Goal: Communication & Community: Answer question/provide support

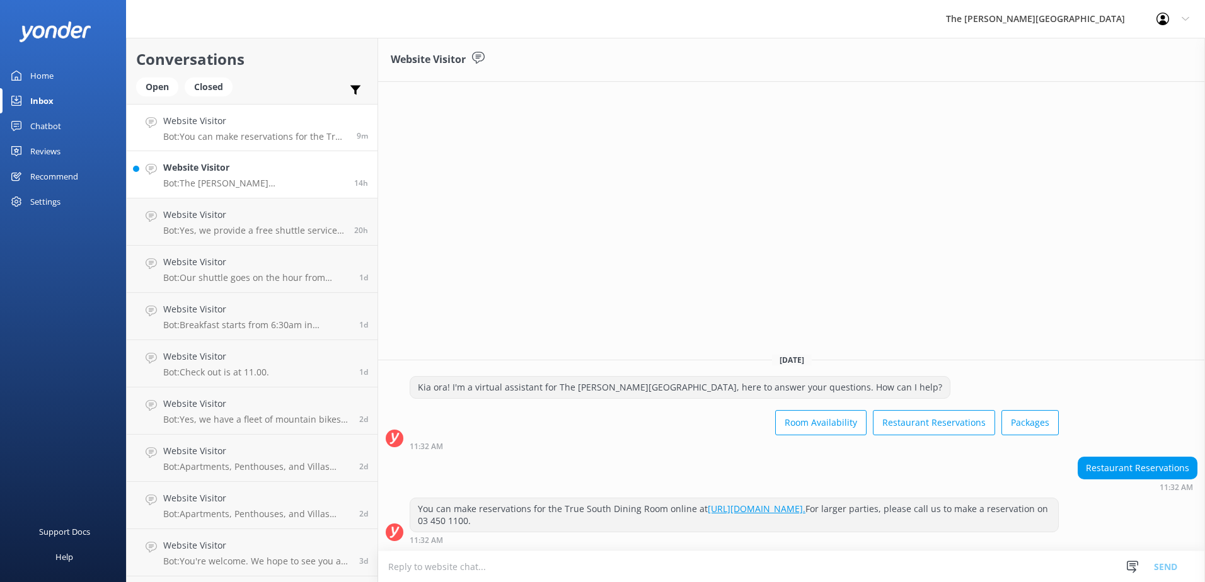
click at [221, 168] on h4 "Website Visitor" at bounding box center [253, 168] width 181 height 14
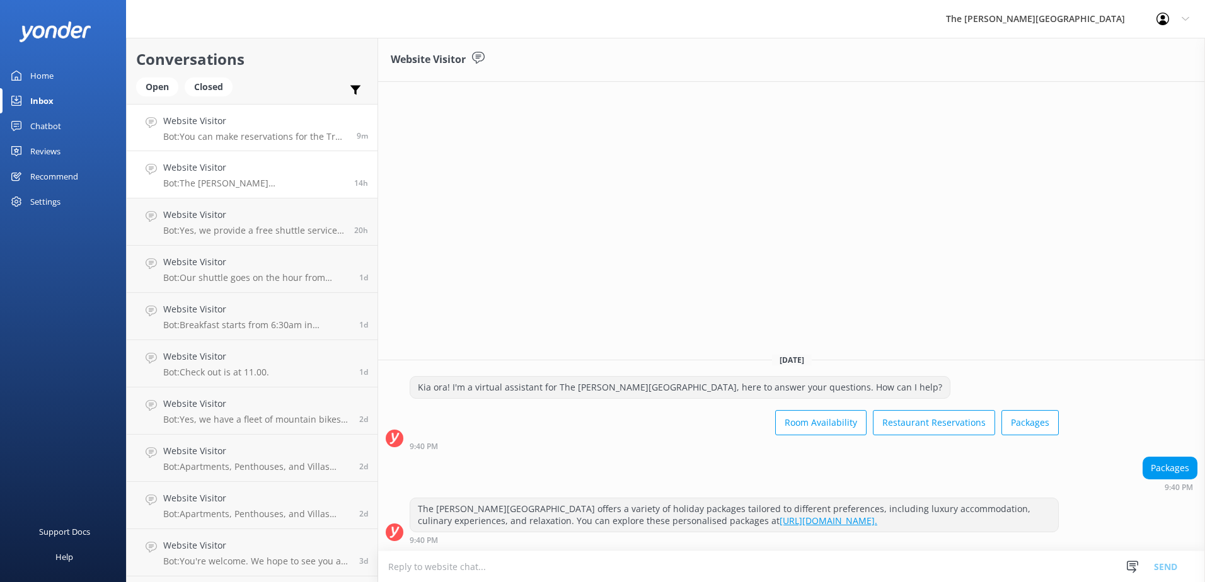
click at [255, 143] on link "Website Visitor Bot: You can make reservations for the True South Dining Room o…" at bounding box center [252, 127] width 251 height 47
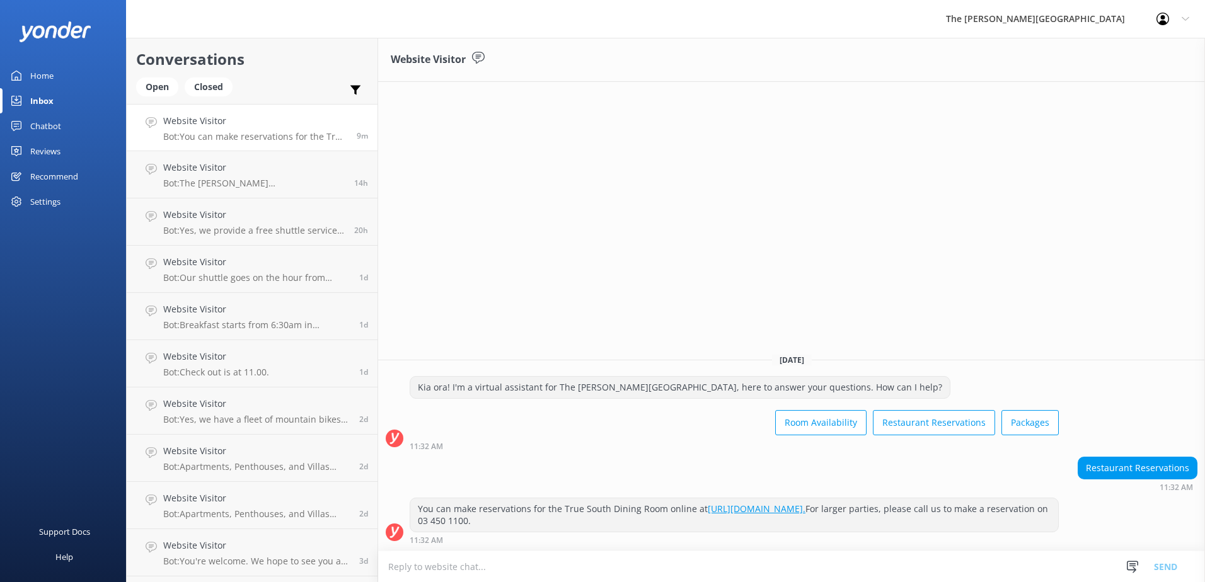
click at [281, 122] on h4 "Website Visitor" at bounding box center [255, 121] width 184 height 14
